Goal: Task Accomplishment & Management: Use online tool/utility

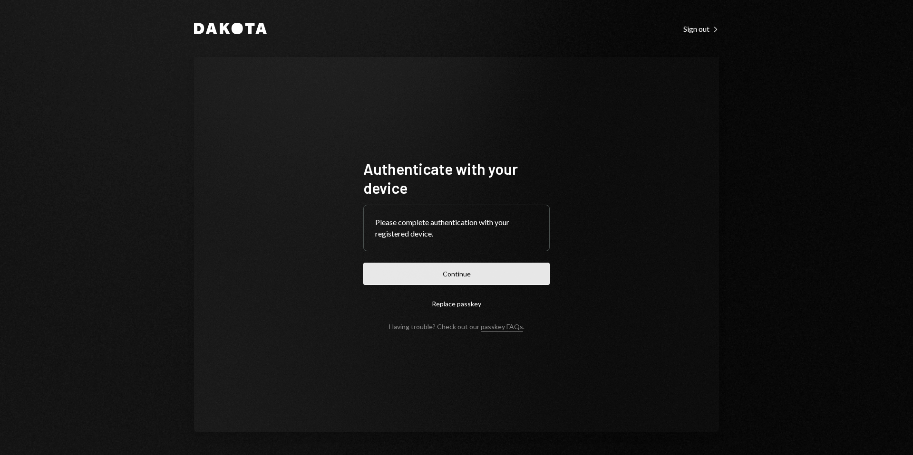
click at [461, 281] on button "Continue" at bounding box center [456, 274] width 186 height 22
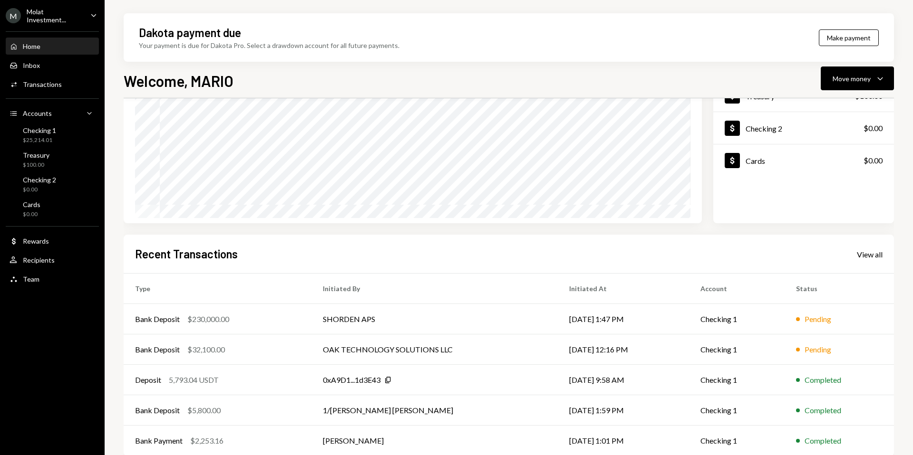
scroll to position [118, 0]
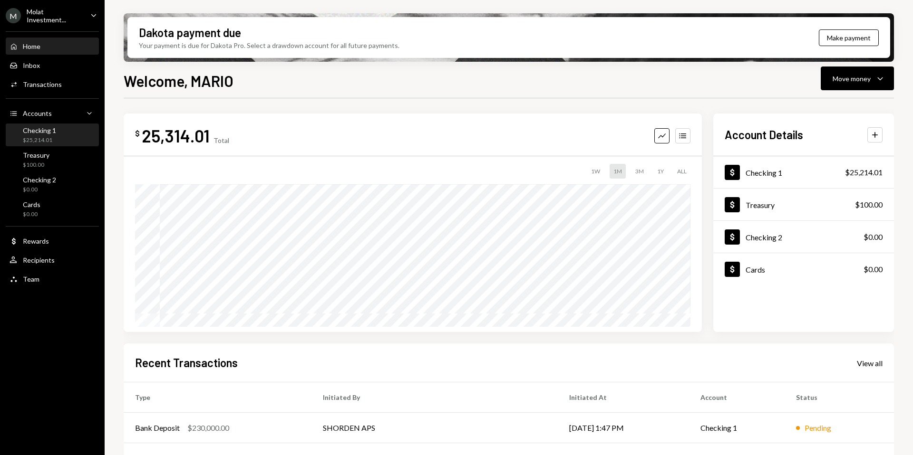
click at [35, 137] on div "$25,214.01" at bounding box center [39, 140] width 33 height 8
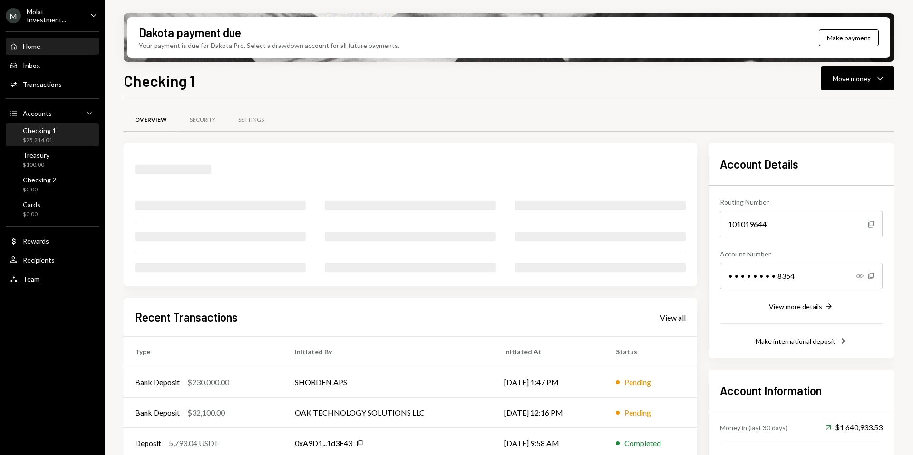
click at [33, 51] on div "Home Home" at bounding box center [53, 47] width 86 height 16
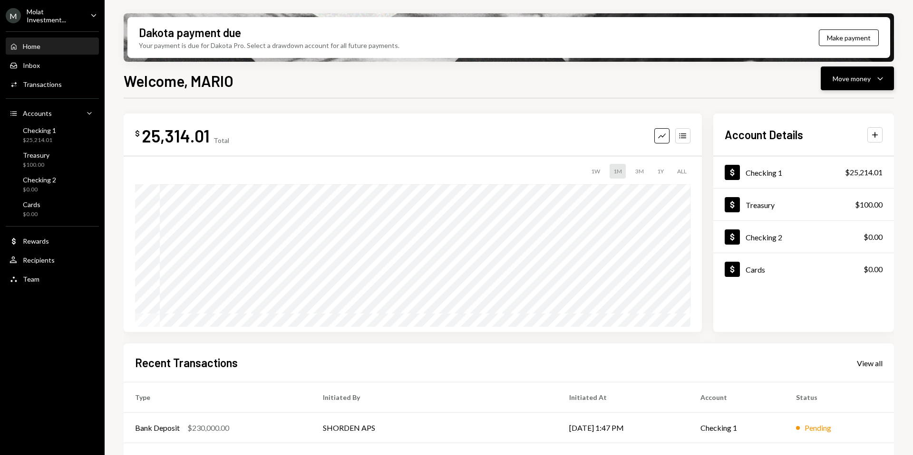
click at [854, 83] on div "Move money" at bounding box center [852, 79] width 38 height 10
click at [830, 106] on div "Send" at bounding box center [849, 107] width 69 height 10
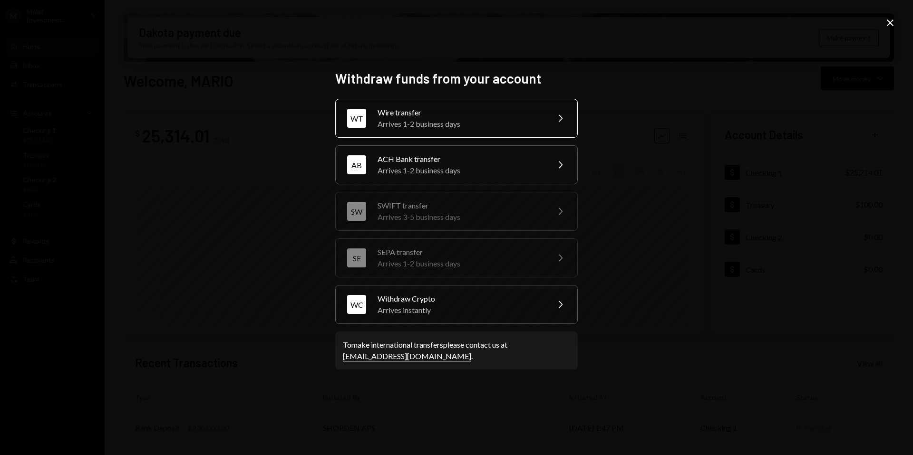
click at [378, 118] on div "Arrives 1-2 business days" at bounding box center [460, 123] width 165 height 11
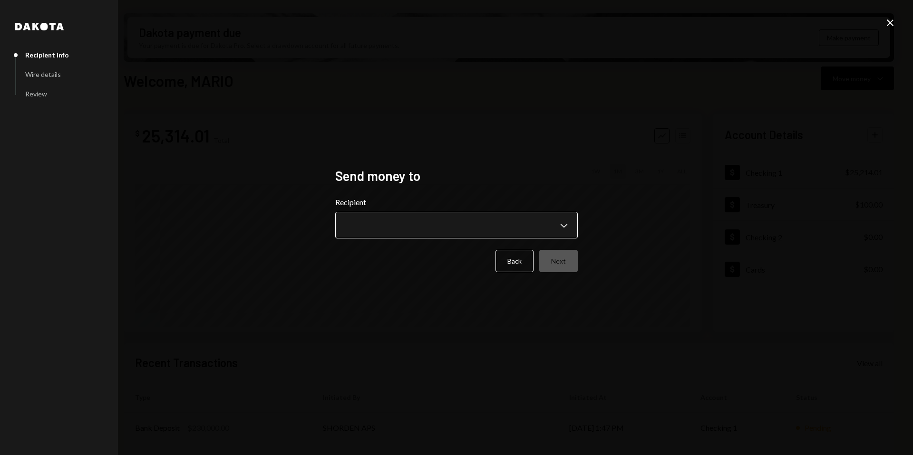
click at [494, 230] on body "M Molat Investment... Caret Down Home Home Inbox Inbox Activities Transactions …" at bounding box center [456, 227] width 913 height 455
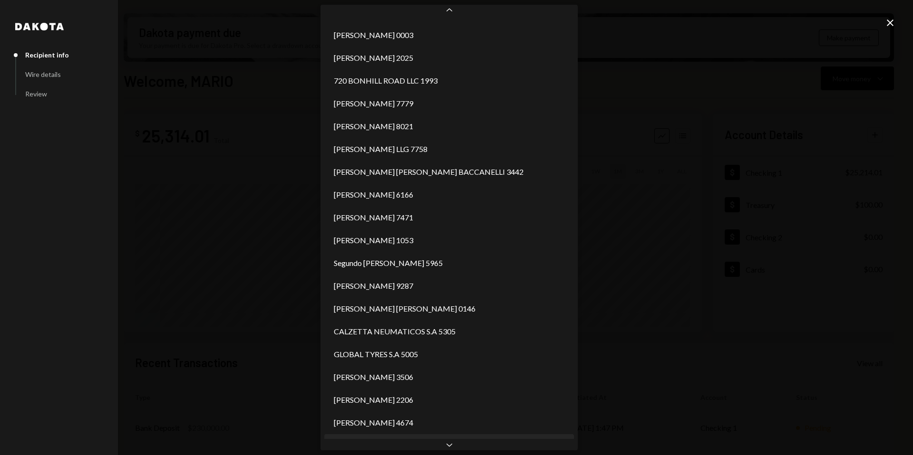
scroll to position [1457, 0]
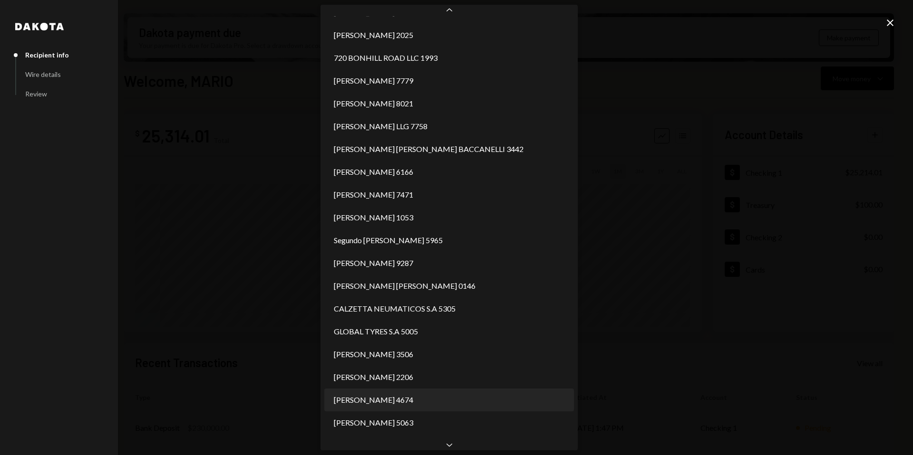
select select "**********"
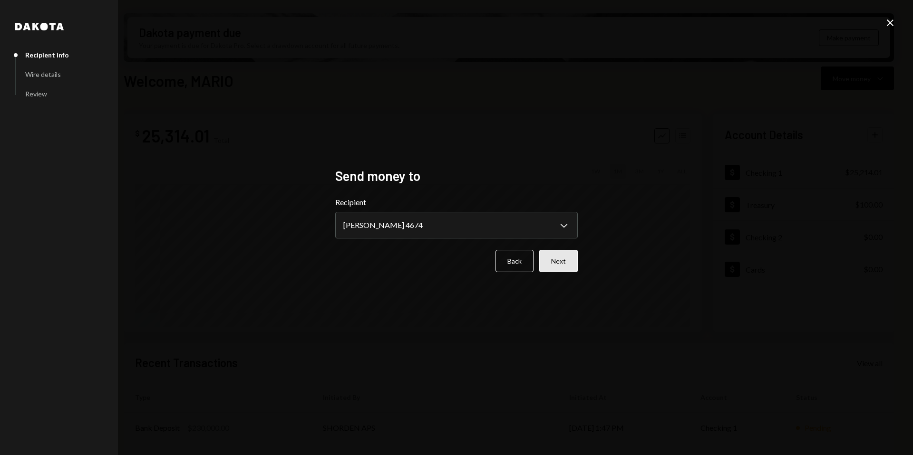
click at [572, 264] on button "Next" at bounding box center [558, 261] width 39 height 22
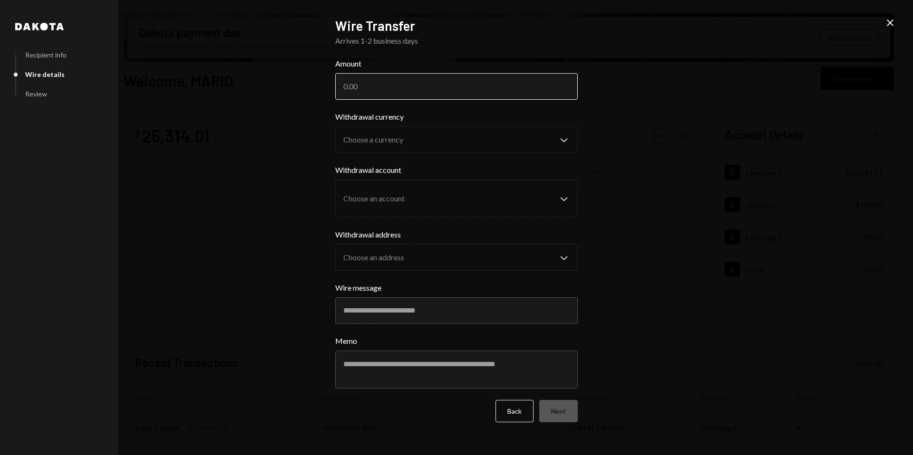
click at [368, 86] on input "Amount" at bounding box center [456, 86] width 242 height 27
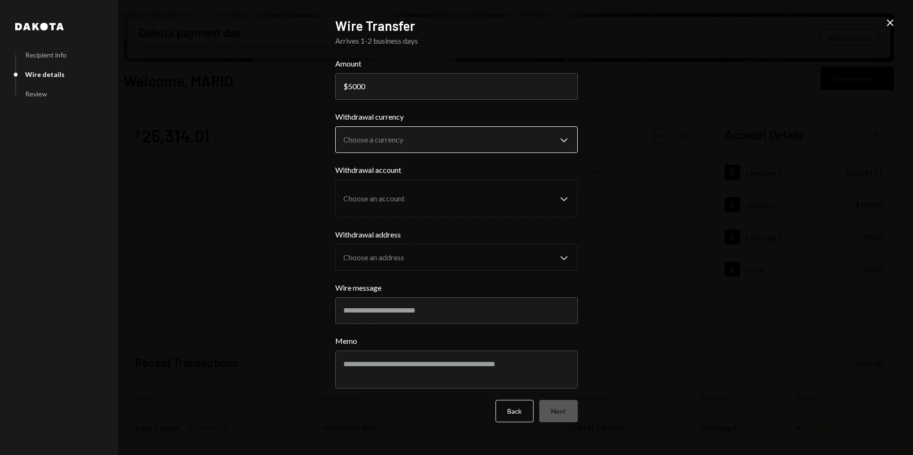
type input "5000"
click at [434, 140] on body "M Molat Investment... Caret Down Home Home Inbox Inbox Activities Transactions …" at bounding box center [456, 227] width 913 height 455
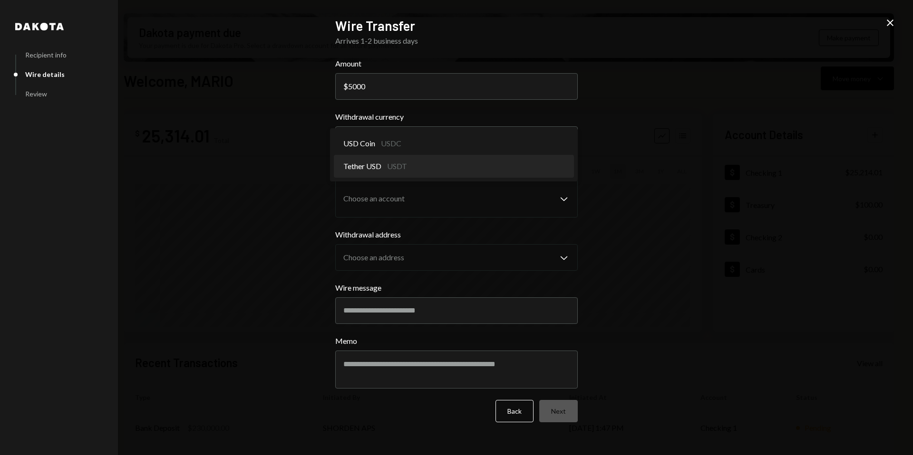
select select "****"
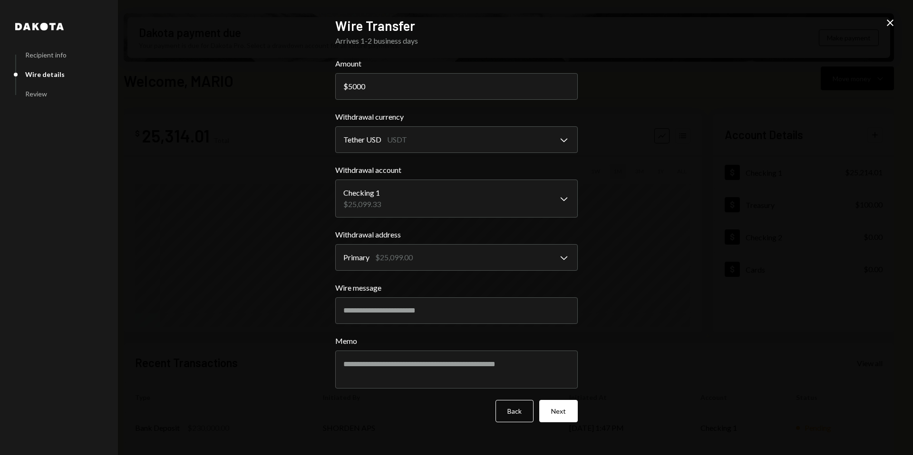
click at [564, 414] on button "Next" at bounding box center [558, 411] width 39 height 22
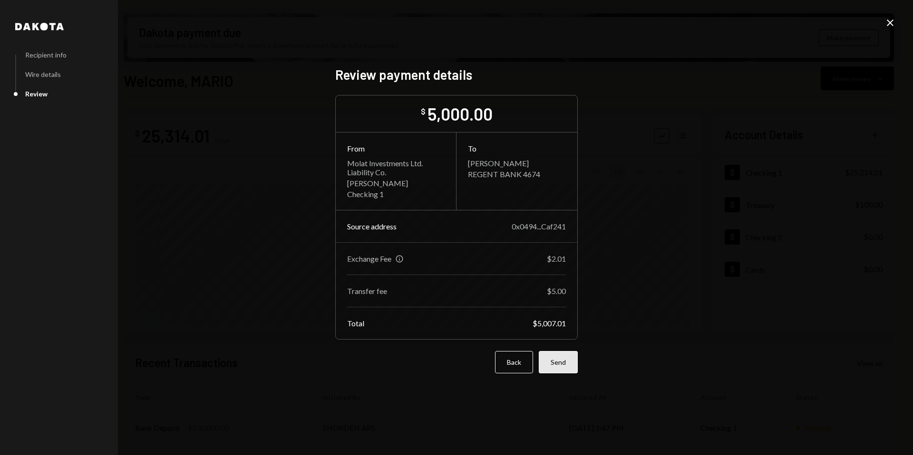
click at [563, 369] on button "Send" at bounding box center [558, 362] width 39 height 22
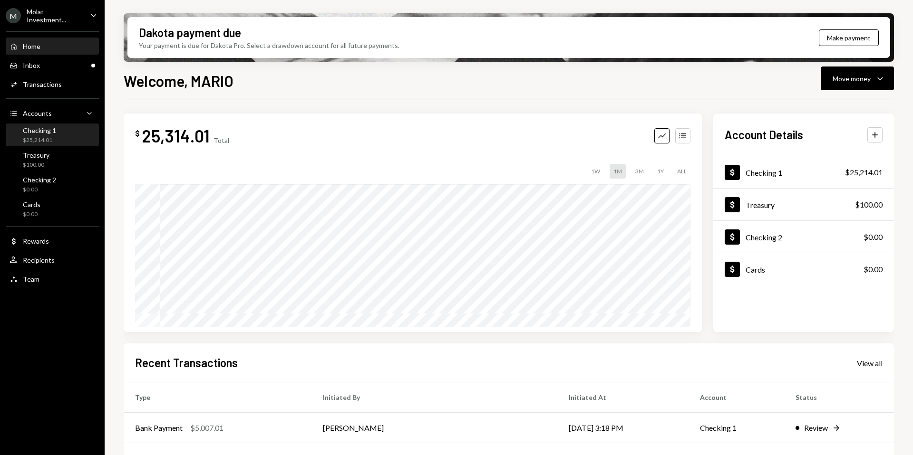
click at [36, 145] on div "Checking 1 $25,214.01" at bounding box center [53, 136] width 86 height 22
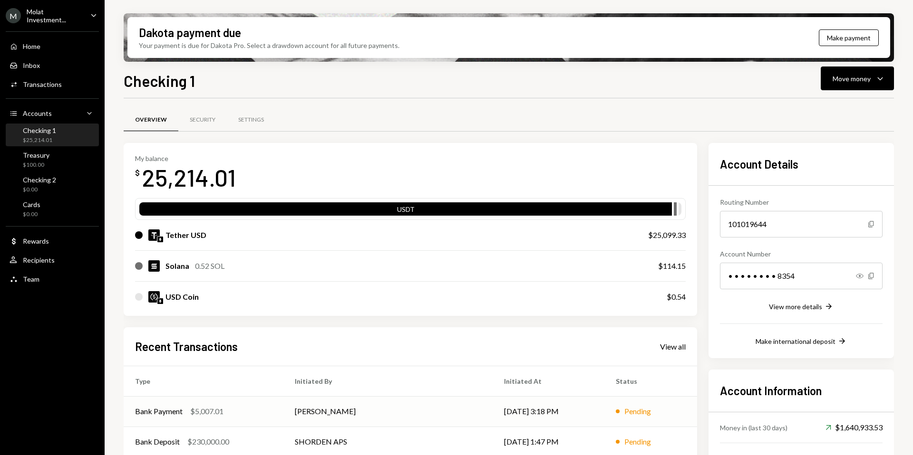
click at [211, 416] on div "$5,007.01" at bounding box center [206, 411] width 33 height 11
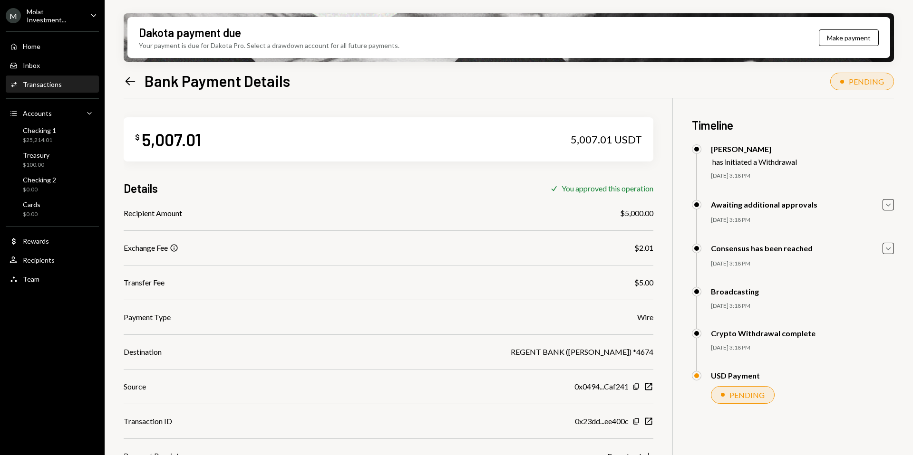
click at [42, 146] on div "Home Home Inbox Inbox Activities Transactions Accounts Accounts Caret Down Chec…" at bounding box center [52, 158] width 105 height 264
click at [26, 136] on div "$25,214.01" at bounding box center [39, 140] width 33 height 8
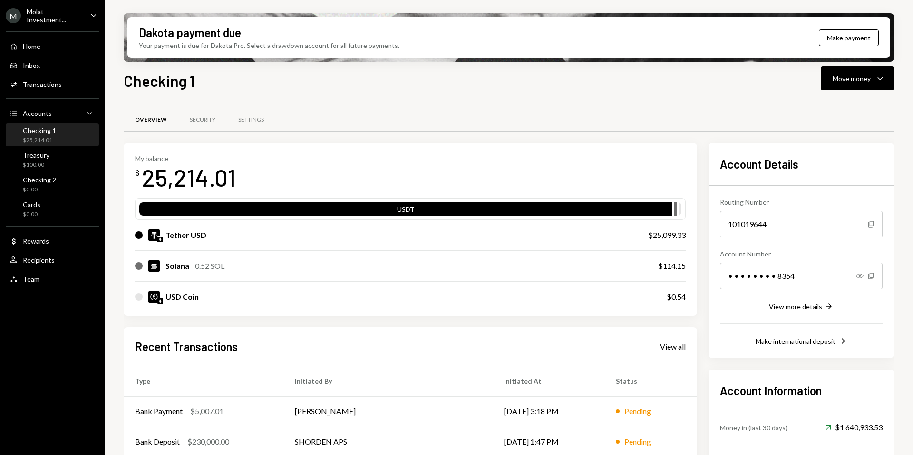
click at [52, 145] on div "Home Home Inbox Inbox Activities Transactions Accounts Accounts Caret Down Chec…" at bounding box center [52, 158] width 105 height 264
click at [40, 140] on div "$20,207.00" at bounding box center [39, 140] width 33 height 8
click at [64, 17] on div "Molat Investment..." at bounding box center [55, 16] width 56 height 16
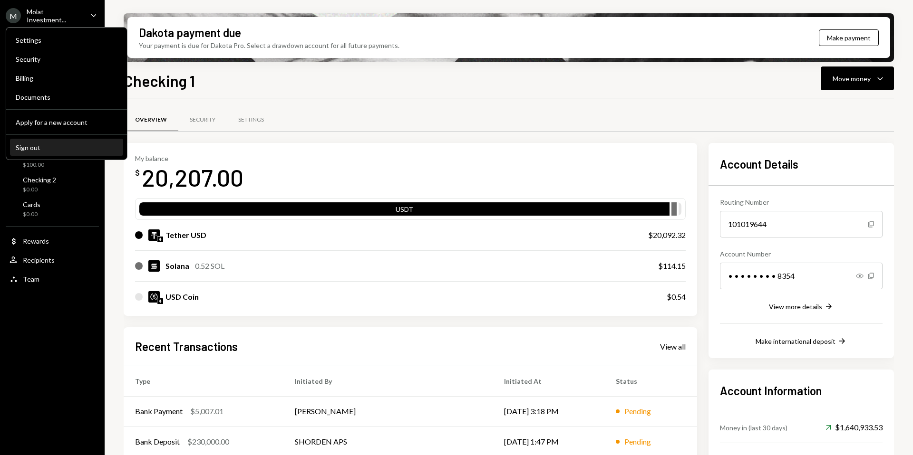
click at [40, 149] on div "Sign out" at bounding box center [67, 148] width 102 height 8
